Goal: Navigation & Orientation: Find specific page/section

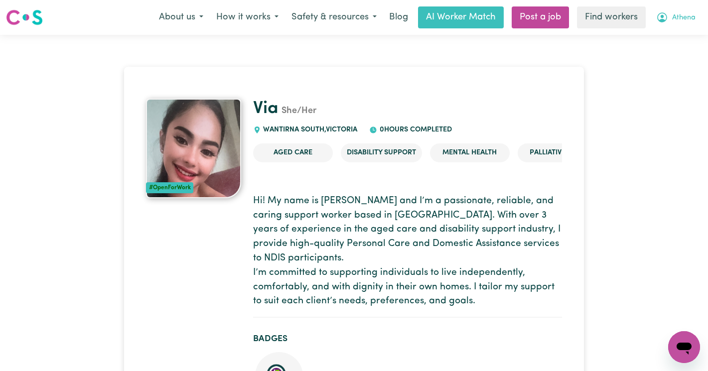
click at [664, 15] on icon "My Account" at bounding box center [662, 17] width 12 height 12
click at [668, 55] on link "Logout" at bounding box center [662, 57] width 79 height 19
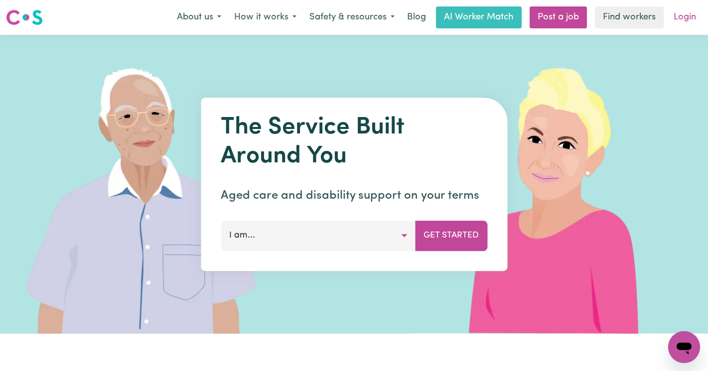
click at [684, 17] on link "Login" at bounding box center [685, 17] width 34 height 22
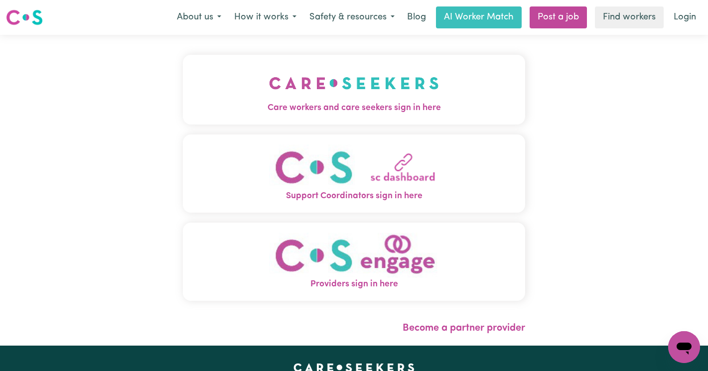
click at [333, 86] on img "Care workers and care seekers sign in here" at bounding box center [354, 83] width 170 height 37
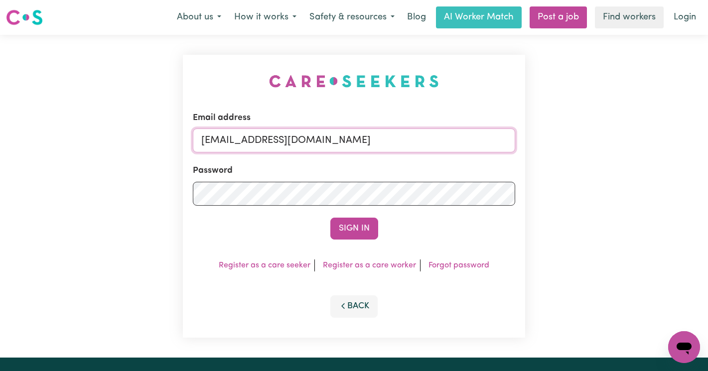
drag, startPoint x: 466, startPoint y: 146, endPoint x: 252, endPoint y: 141, distance: 214.3
click at [252, 141] on input "superuser~AthenaMilatosYACH@careseekers.com.au" at bounding box center [354, 141] width 322 height 24
type input "superuser~DeniseMCA@careseekers.com.au"
click at [330, 218] on button "Sign In" at bounding box center [354, 229] width 48 height 22
